Goal: Task Accomplishment & Management: Manage account settings

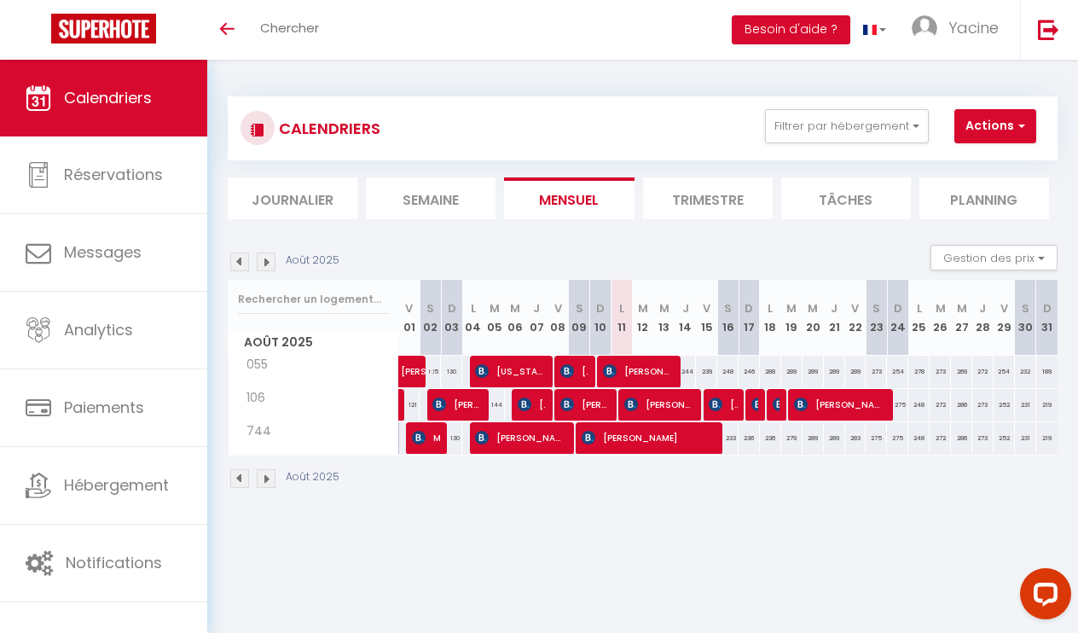
click at [634, 405] on img at bounding box center [631, 404] width 14 height 14
select select "OK"
select select "0"
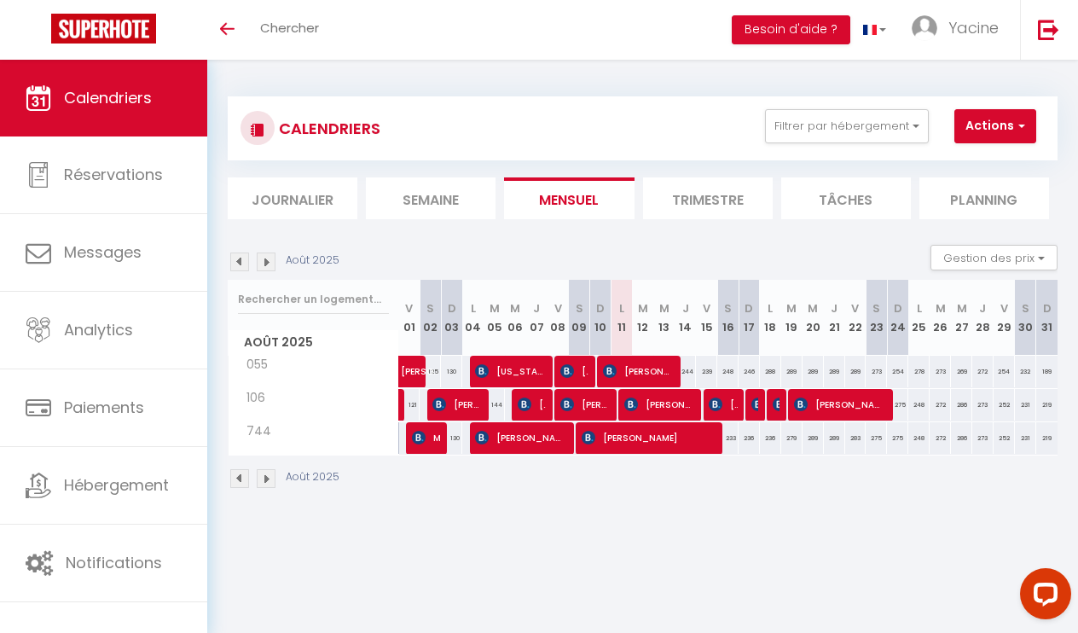
select select "1"
select select
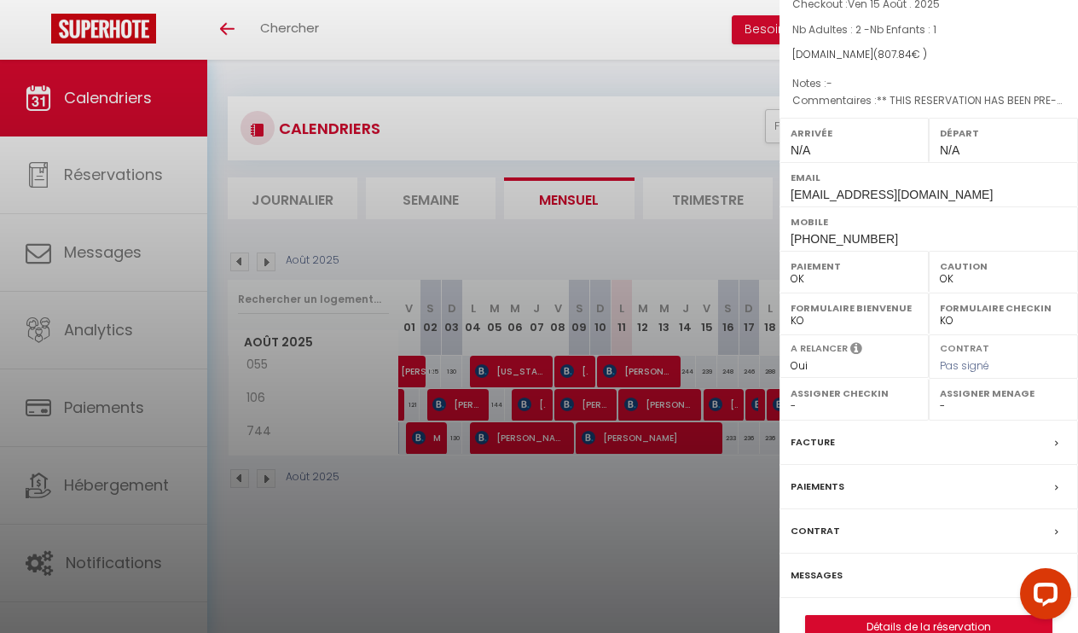
scroll to position [184, 0]
click at [830, 478] on label "Paiements" at bounding box center [817, 487] width 54 height 18
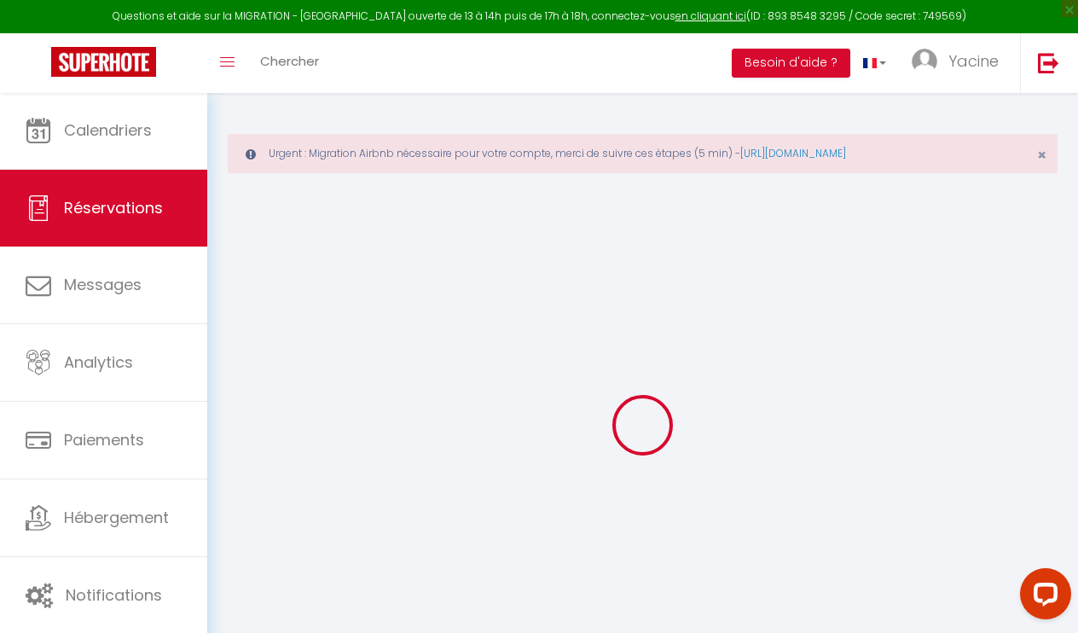
select select "0"
select select
checkbox input "false"
select select
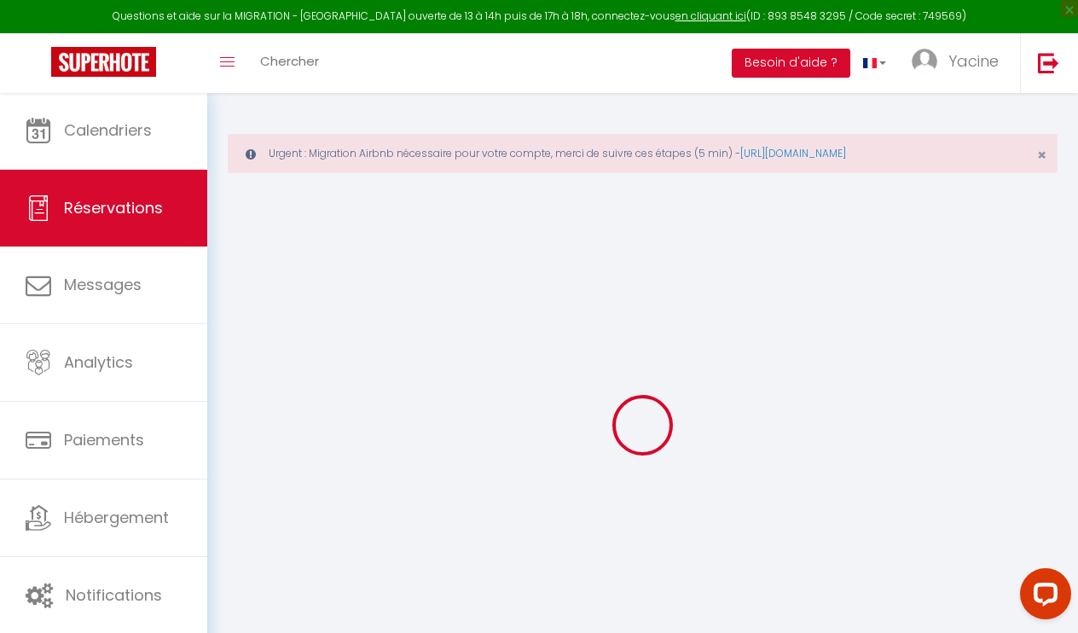
select select
checkbox input "false"
type textarea "** THIS RESERVATION HAS BEEN PRE-PAID ** BOOKING NOTE : Payment charge is EUR 1…"
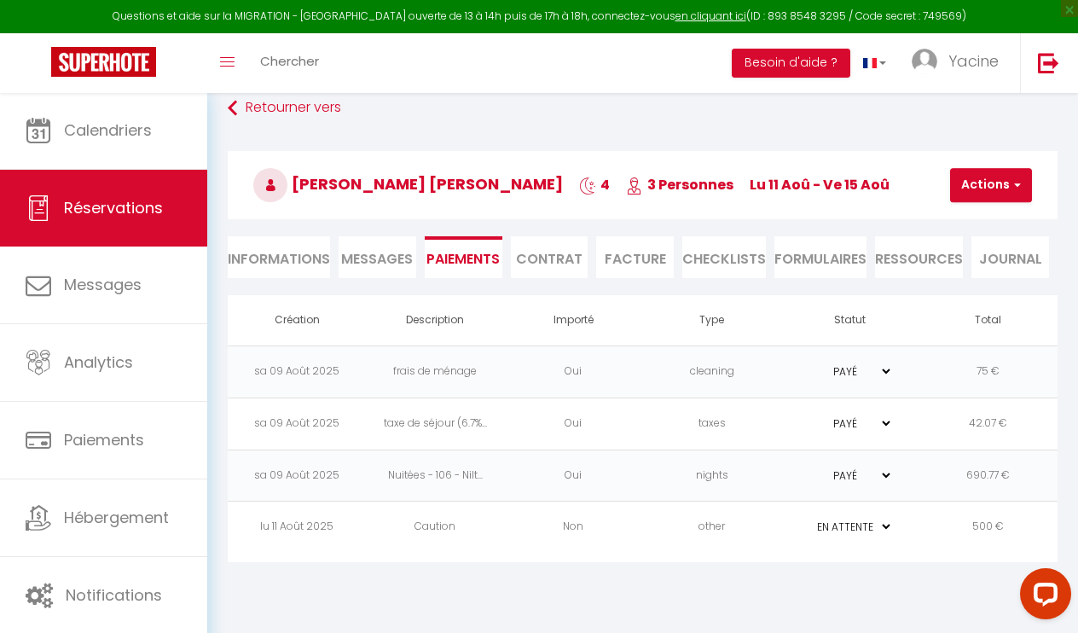
scroll to position [92, 0]
click at [666, 534] on td "other" at bounding box center [711, 527] width 138 height 52
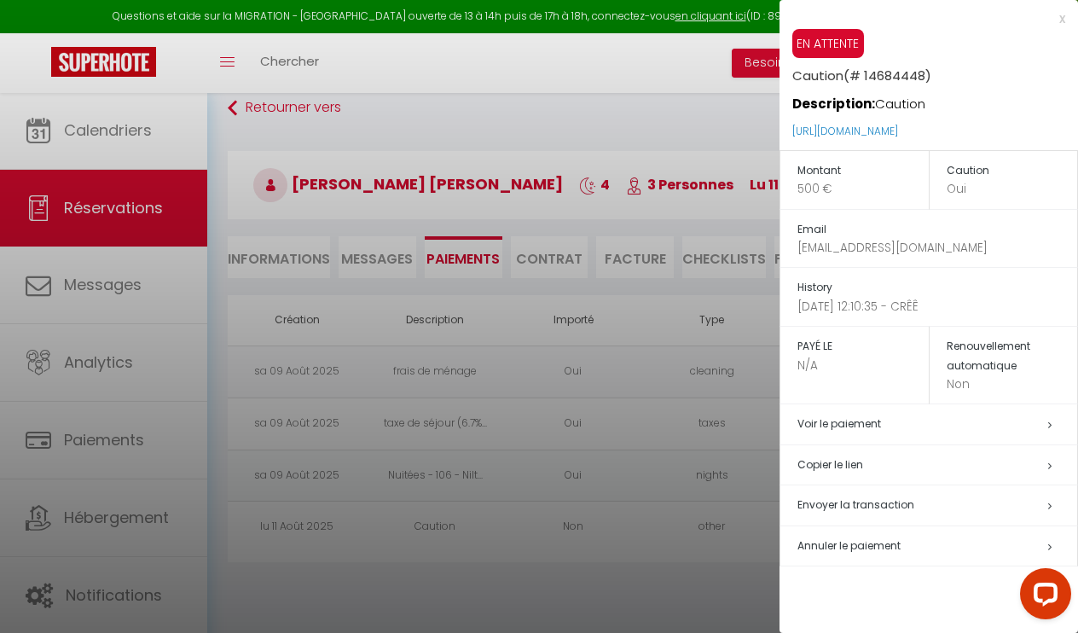
click at [668, 601] on div at bounding box center [539, 316] width 1078 height 633
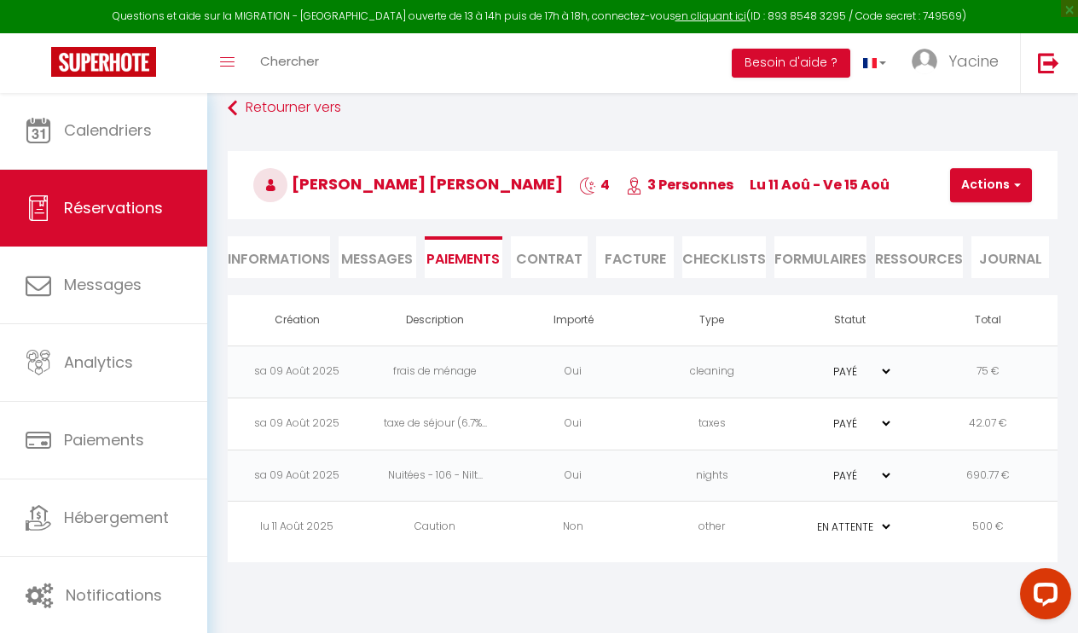
click at [934, 552] on td "500 €" at bounding box center [988, 527] width 138 height 52
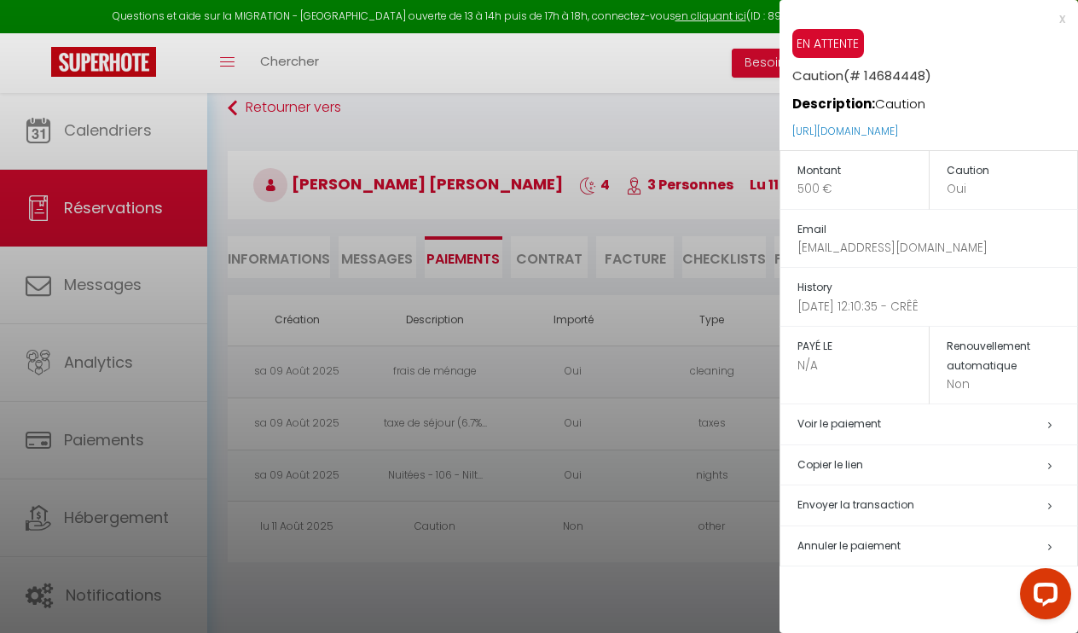
click at [874, 540] on span "Annuler le paiement" at bounding box center [848, 545] width 103 height 14
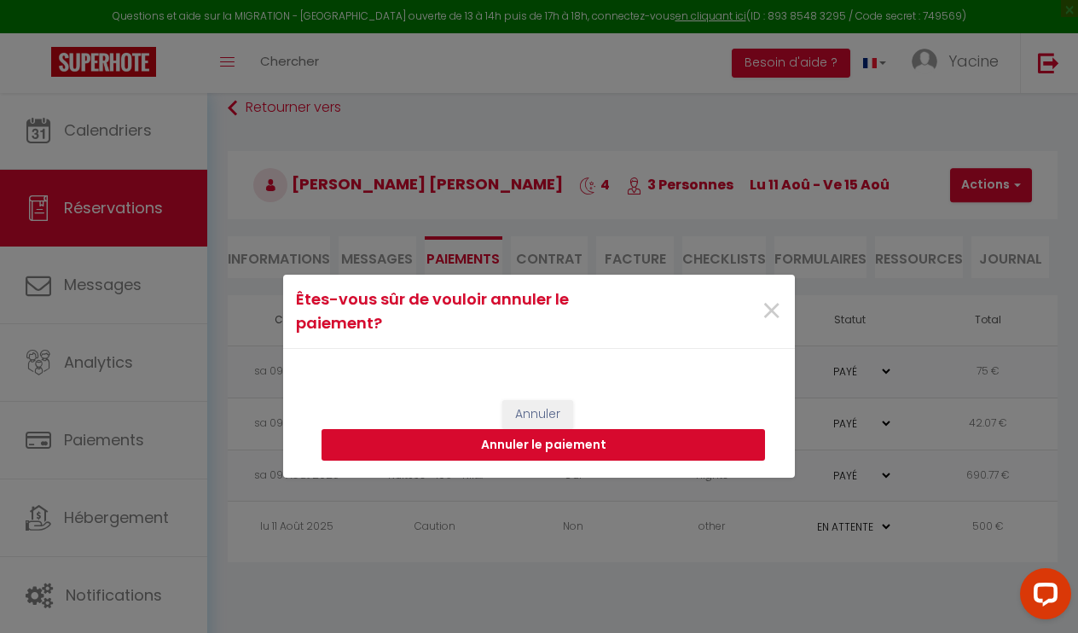
click at [602, 446] on button "Annuler le paiement" at bounding box center [542, 445] width 443 height 32
select select
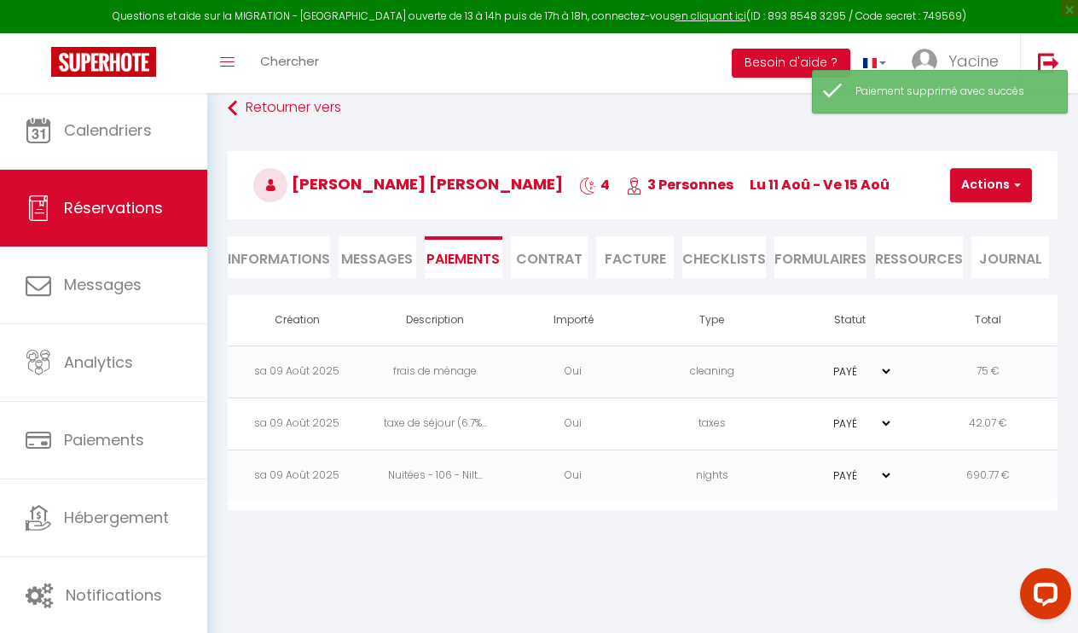
click at [994, 190] on button "Actions" at bounding box center [991, 185] width 82 height 34
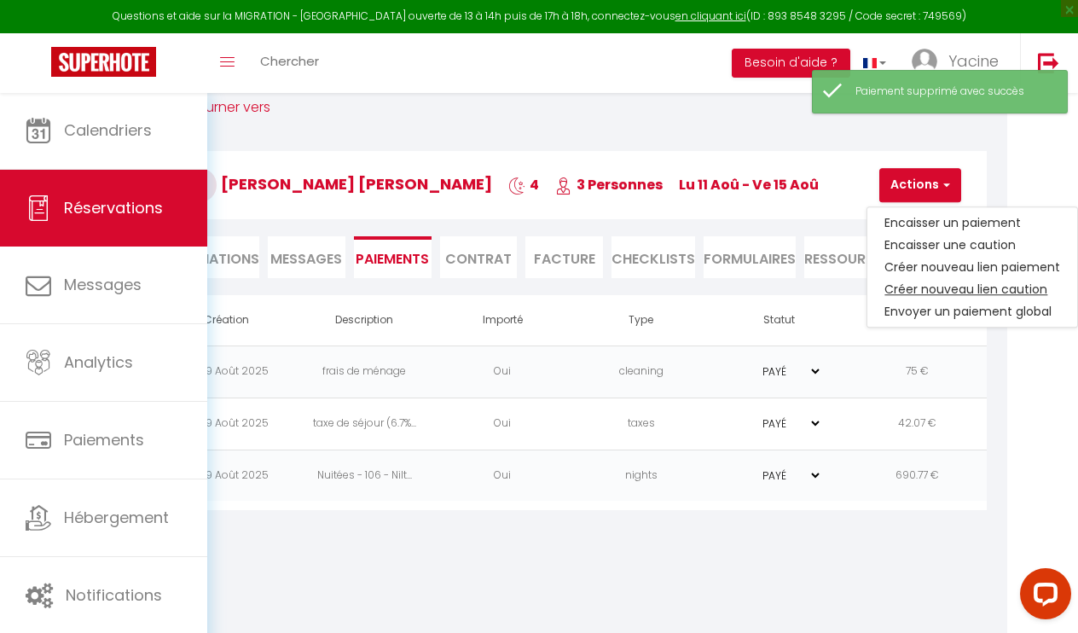
scroll to position [92, 70]
click at [980, 285] on link "Créer nouveau lien caution" at bounding box center [973, 289] width 210 height 22
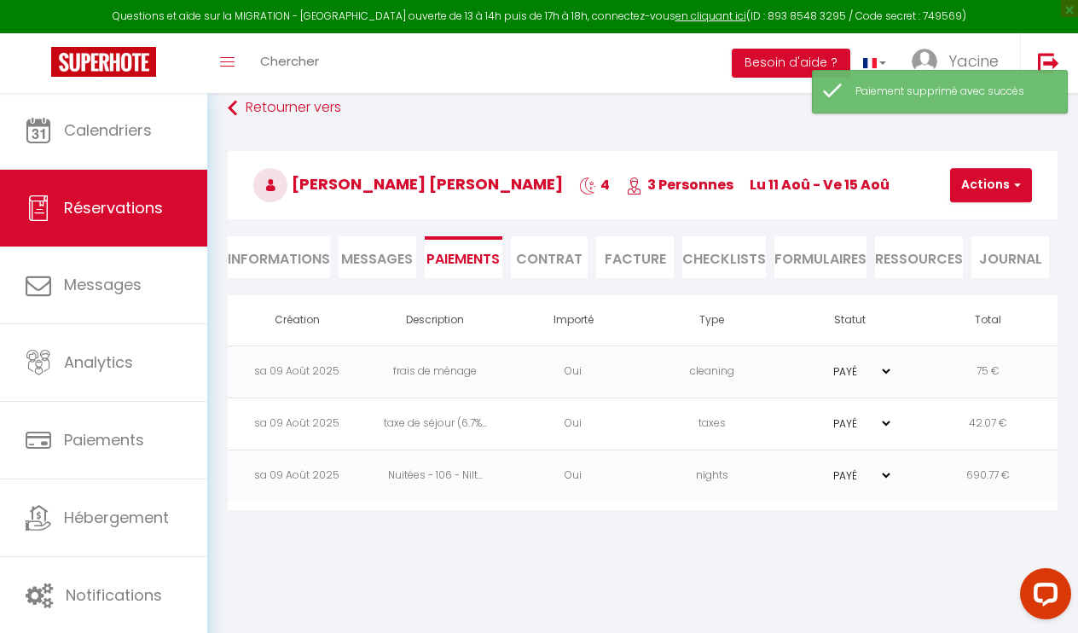
scroll to position [92, 0]
select select "nights"
type input "[EMAIL_ADDRESS][DOMAIN_NAME]"
select select "9964"
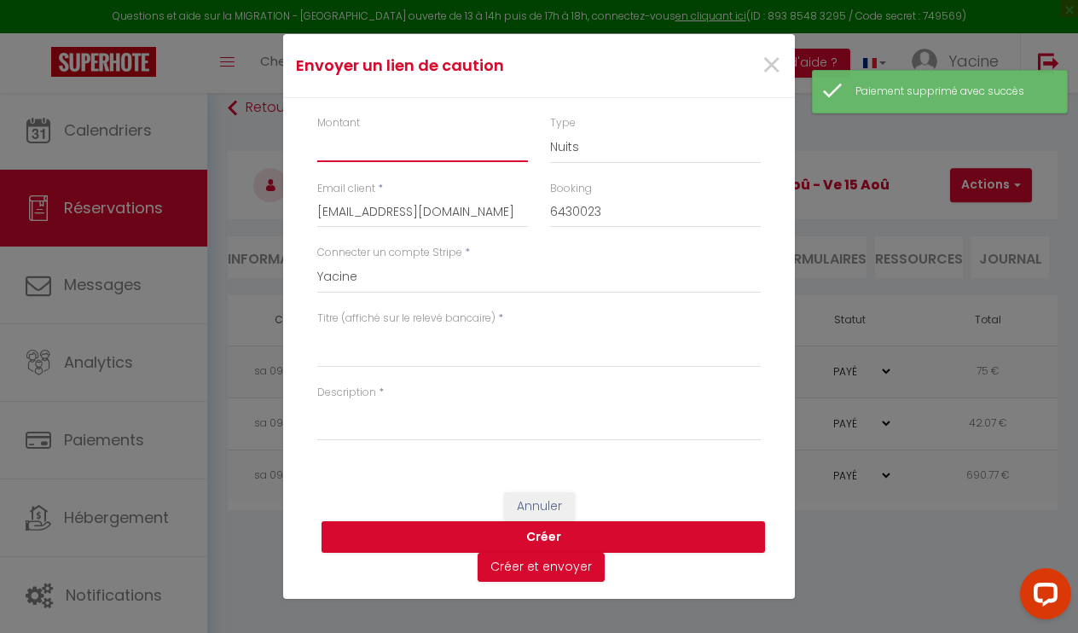
click at [434, 141] on input "Montant" at bounding box center [422, 146] width 211 height 31
type input "500"
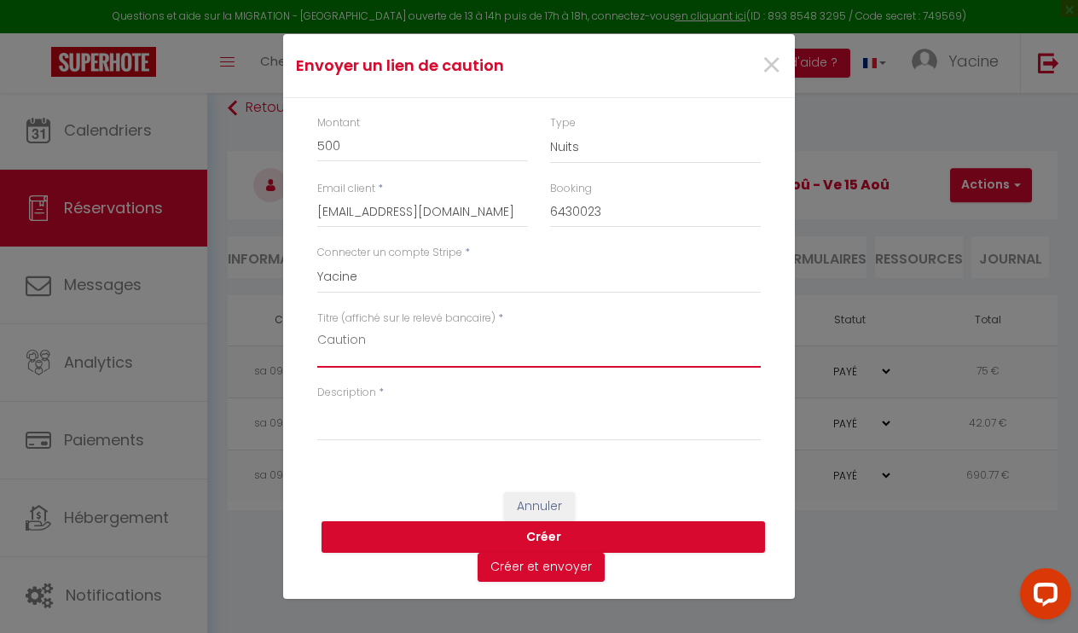
type textarea "Caution"
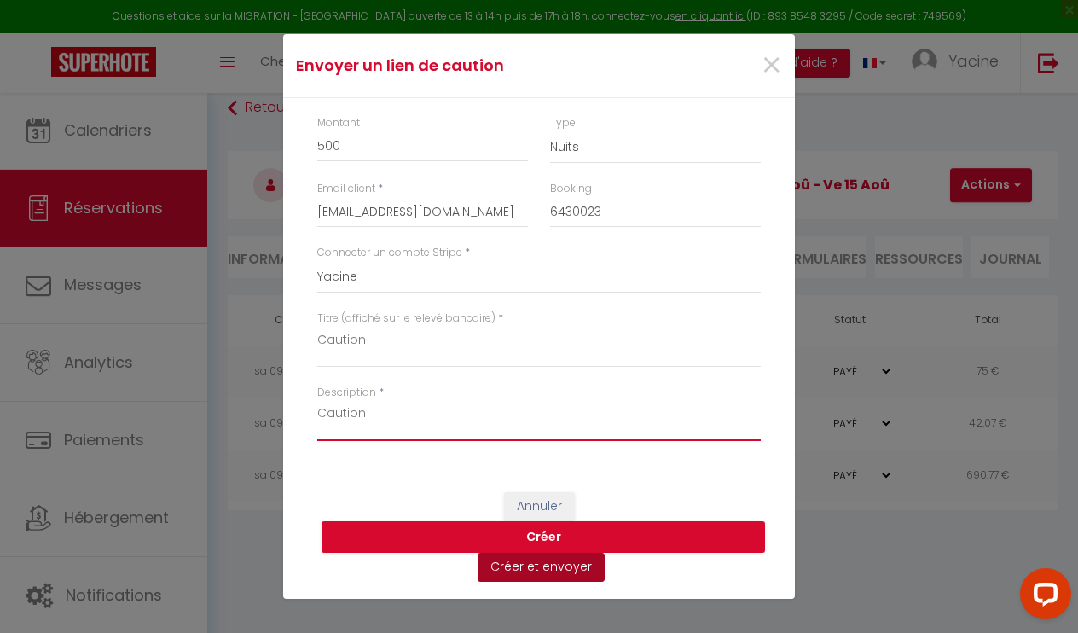
type textarea "Caution"
click at [532, 572] on button "Créer et envoyer" at bounding box center [540, 566] width 127 height 29
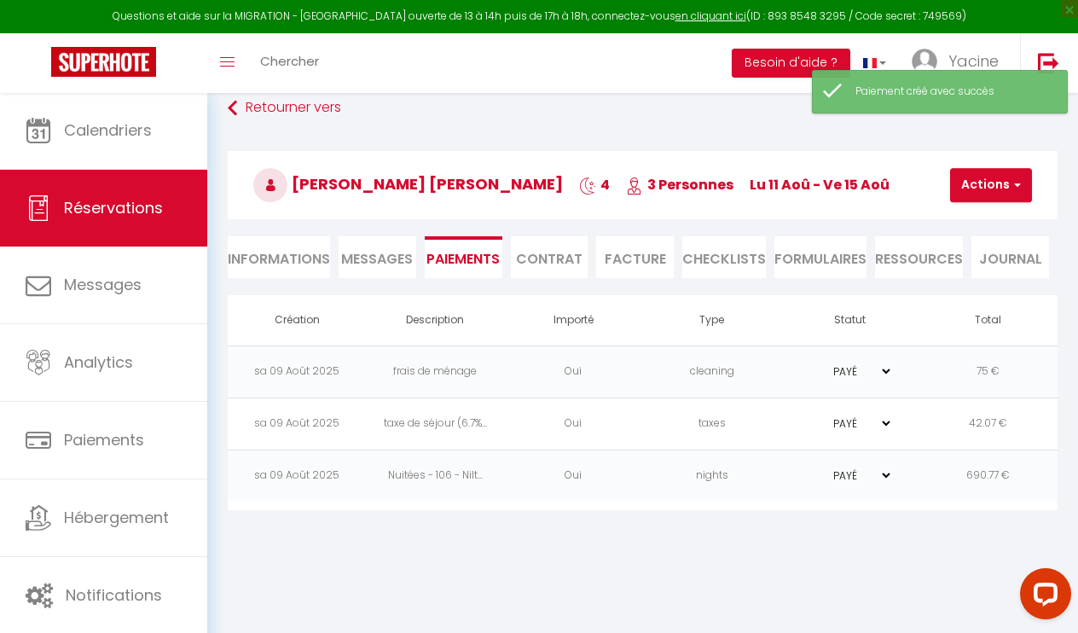
select select "fr"
type input "[EMAIL_ADDRESS][DOMAIN_NAME]"
type input "Demande de dépôt"
type textarea "Bonjour, Nous vous invitons à cliquer sur le lien ci-dessous pour effectuer le …"
select select "0"
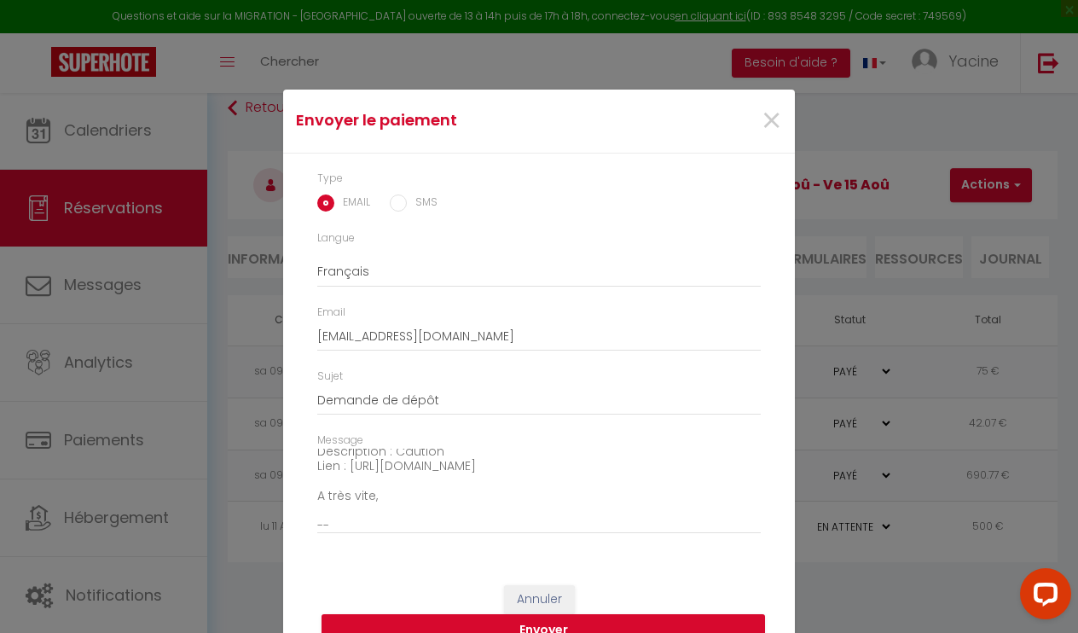
scroll to position [99, 0]
click at [377, 517] on textarea "Bonjour, Nous vous invitons à cliquer sur le lien ci-dessous pour effectuer le …" at bounding box center [538, 491] width 443 height 86
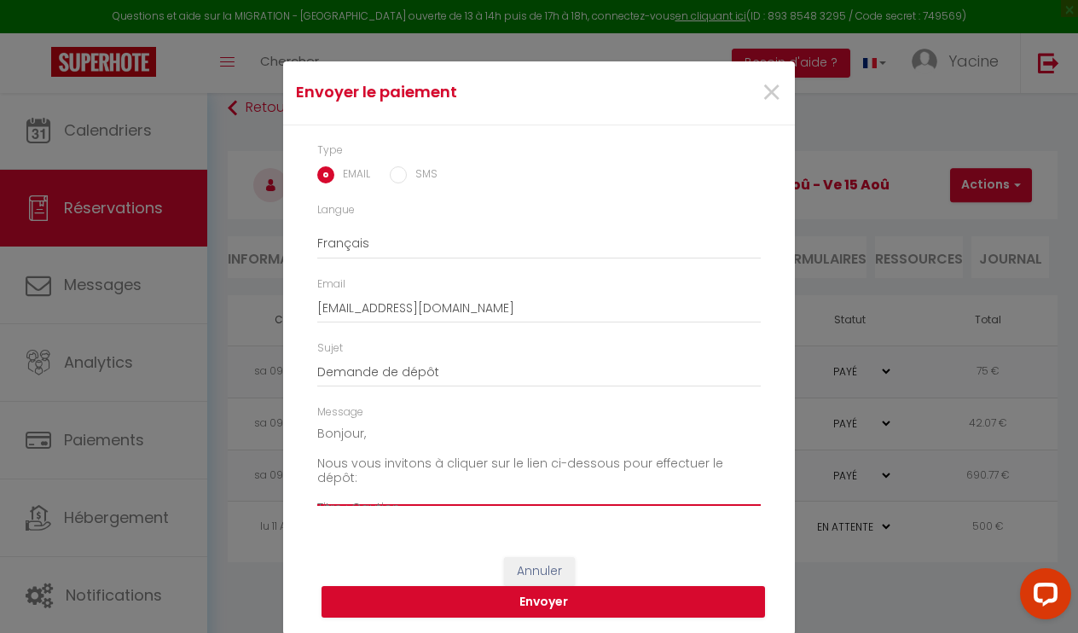
scroll to position [0, 0]
type textarea "Bonjour, Nous vous invitons à cliquer sur le lien ci-dessous pour effectuer le …"
click at [454, 599] on button "Envoyer" at bounding box center [542, 602] width 443 height 32
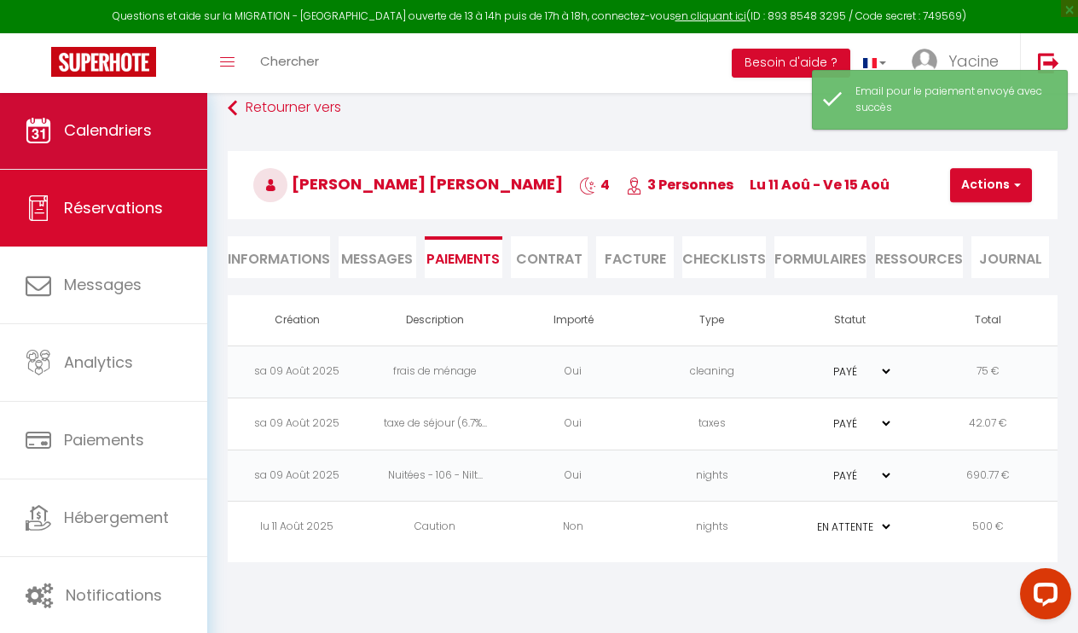
click at [99, 120] on span "Calendriers" at bounding box center [108, 129] width 88 height 21
